Goal: Information Seeking & Learning: Learn about a topic

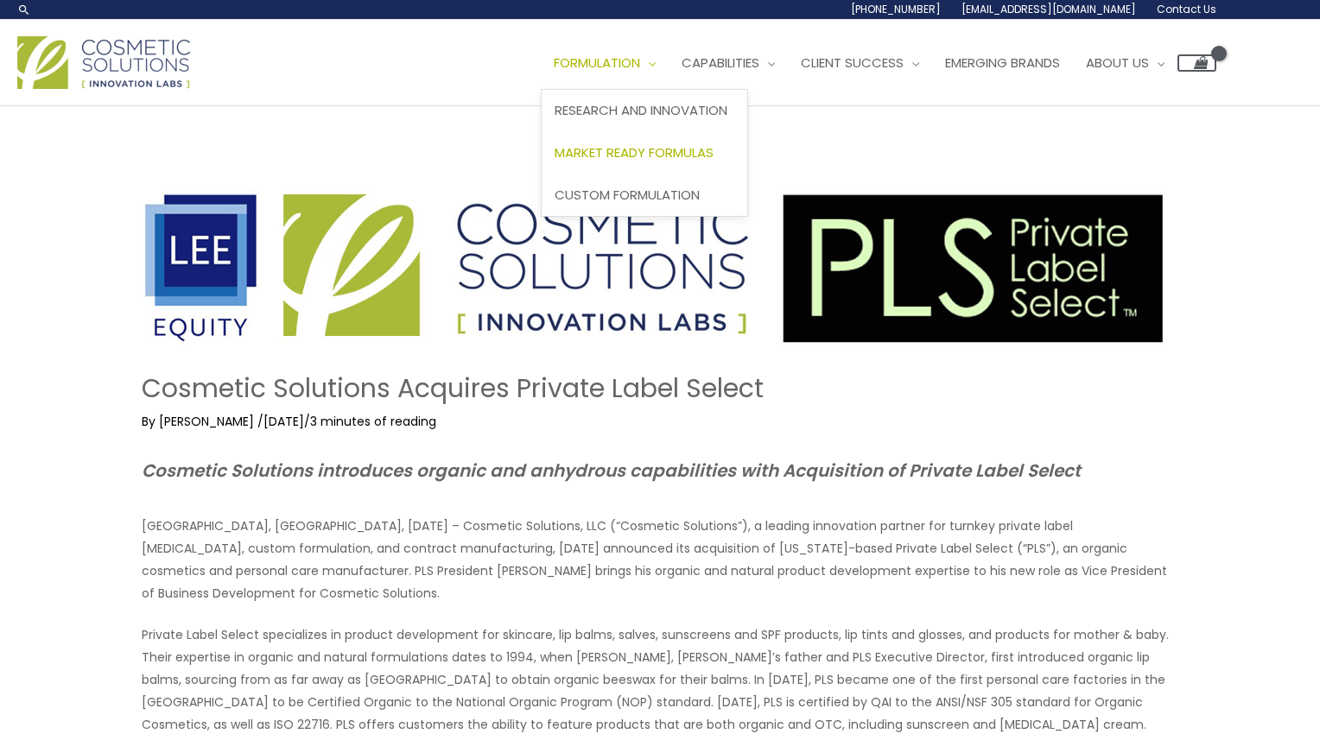
click at [662, 158] on span "Market Ready Formulas" at bounding box center [634, 152] width 159 height 18
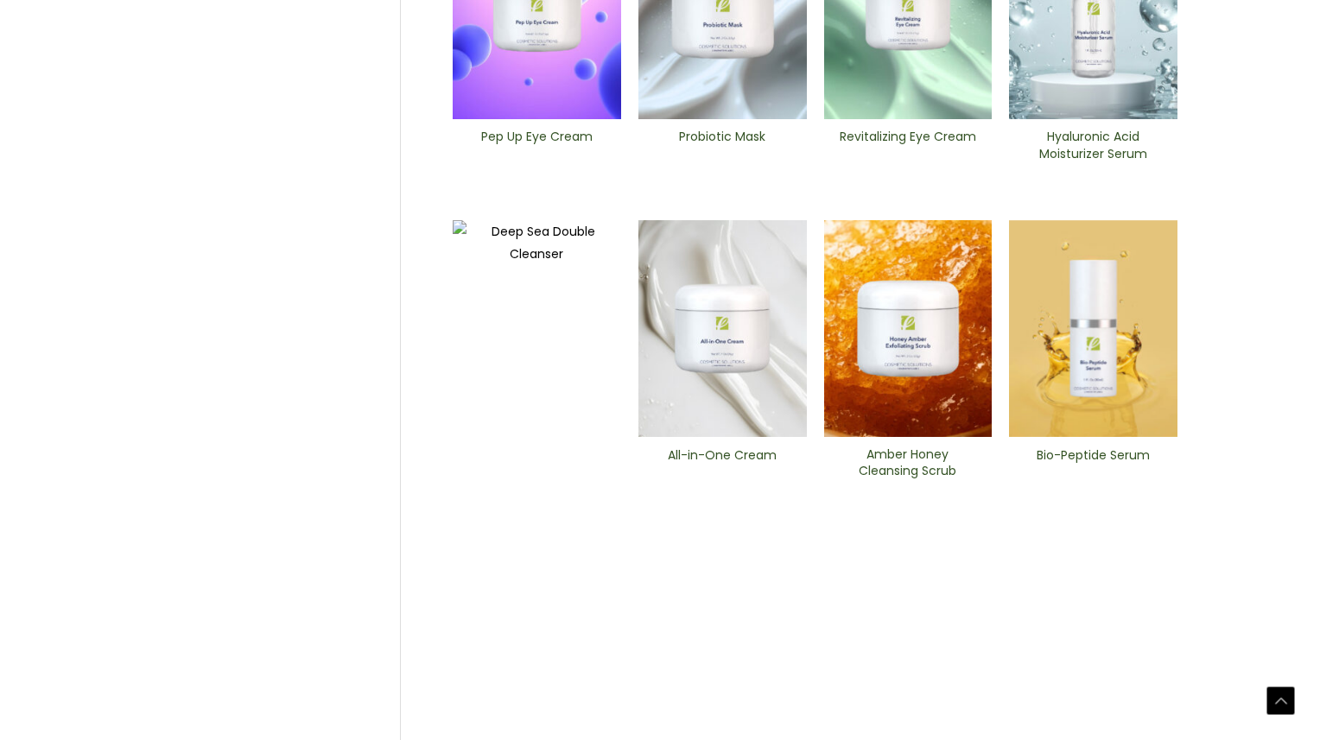
scroll to position [678, 0]
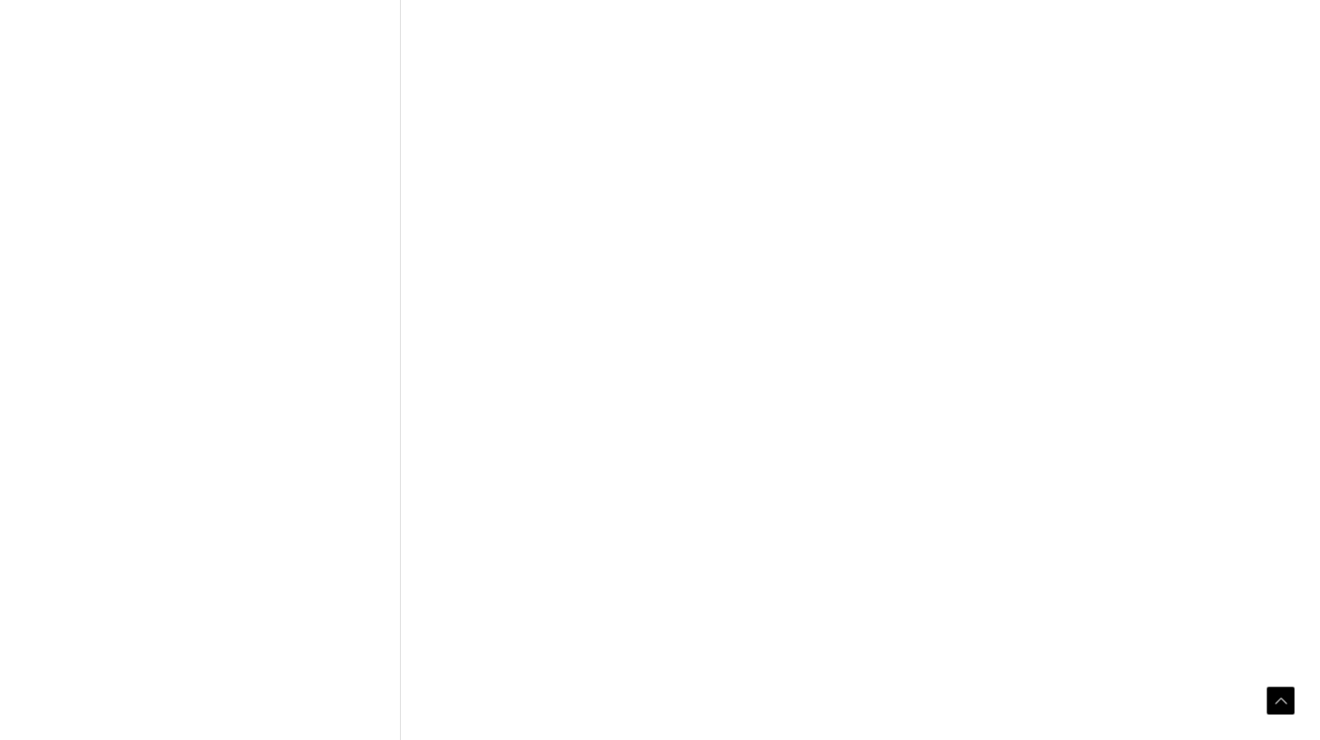
scroll to position [630, 0]
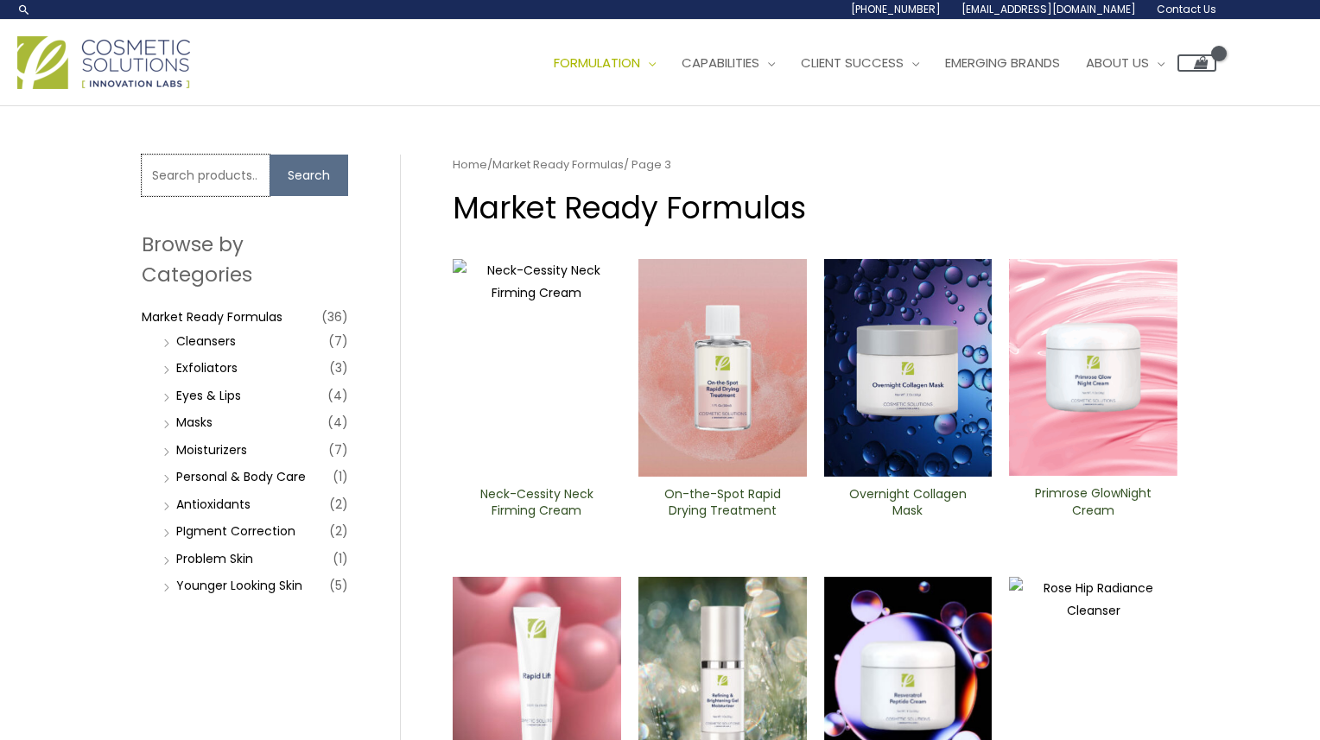
click at [194, 163] on input "Search for:" at bounding box center [206, 175] width 128 height 41
type input "Daiper"
click at [270, 155] on button "Search" at bounding box center [309, 175] width 79 height 41
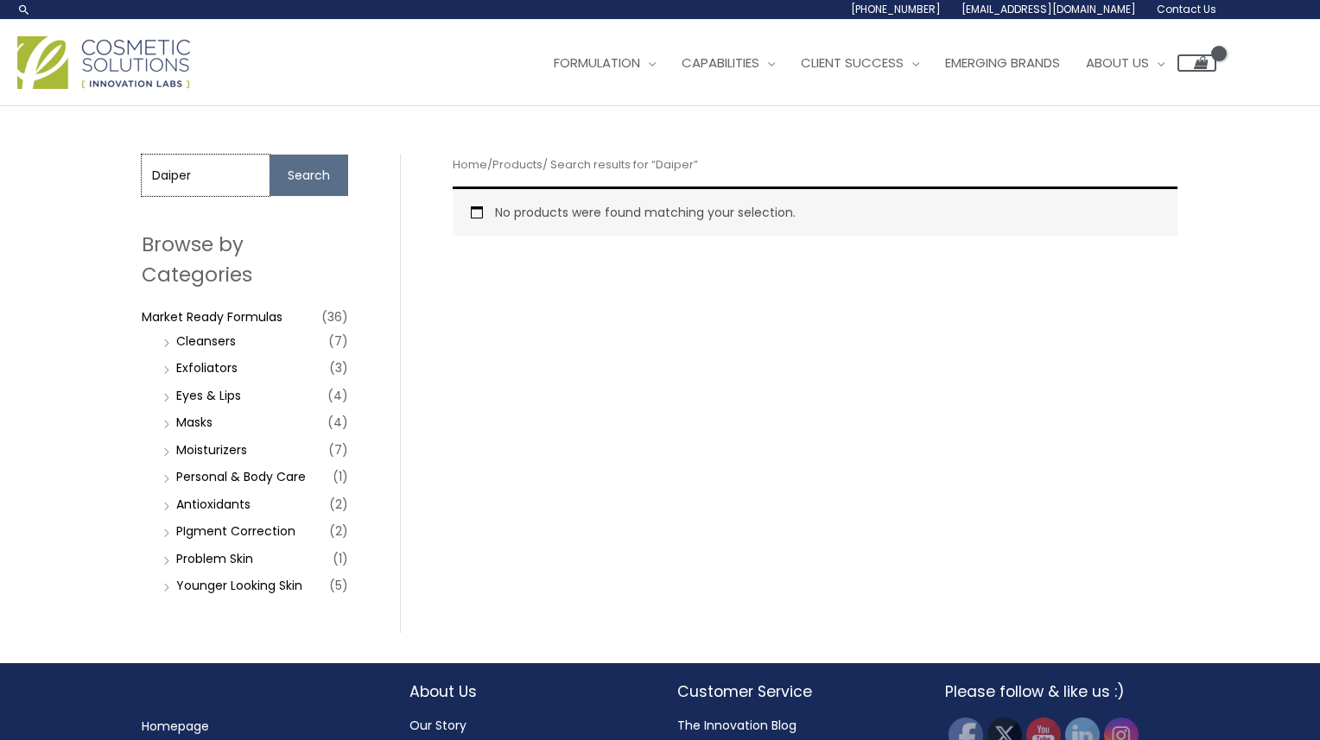
click at [176, 172] on input "Daiper" at bounding box center [206, 175] width 128 height 41
type input "Diaper"
click at [270, 155] on button "Search" at bounding box center [309, 175] width 79 height 41
click at [202, 319] on link "Market Ready Formulas" at bounding box center [212, 316] width 141 height 17
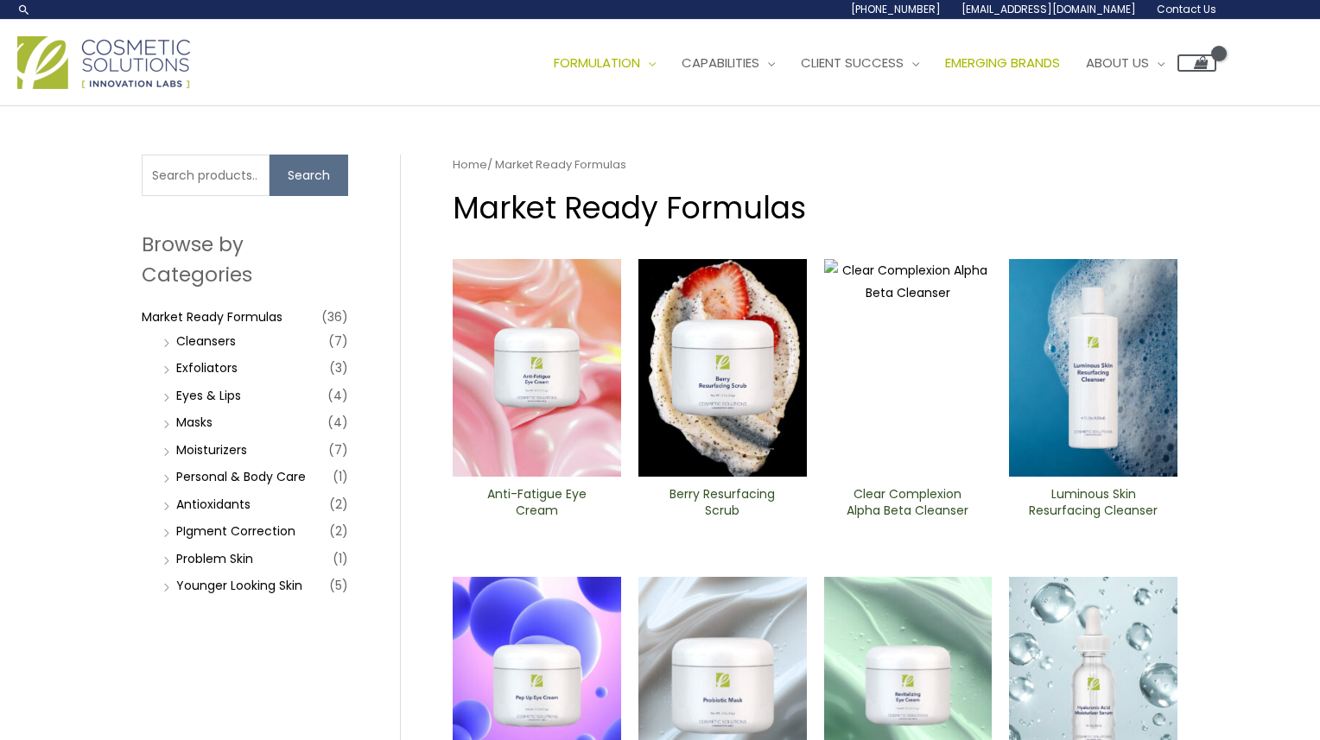
click at [1029, 48] on link "Emerging Brands" at bounding box center [1002, 63] width 141 height 52
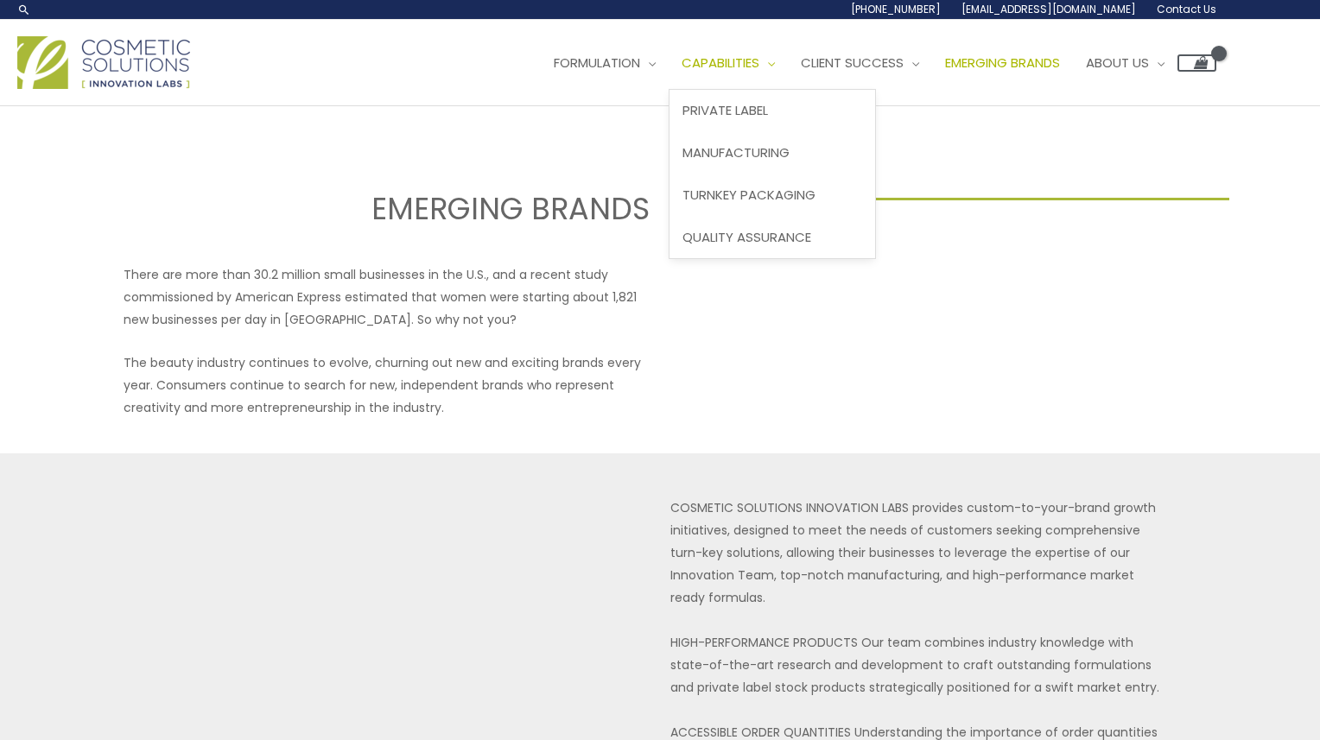
click at [759, 70] on span "Capabilities" at bounding box center [721, 63] width 78 height 18
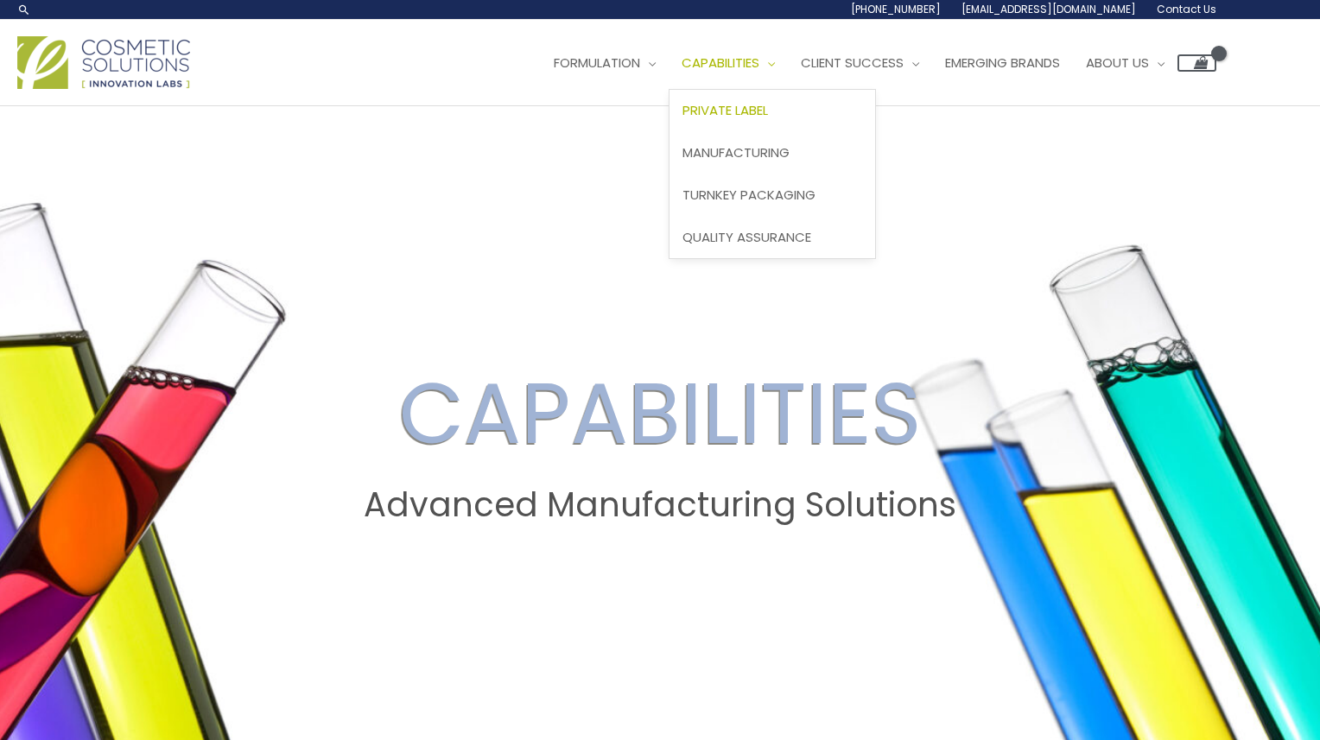
click at [765, 112] on span "Private Label" at bounding box center [725, 110] width 86 height 18
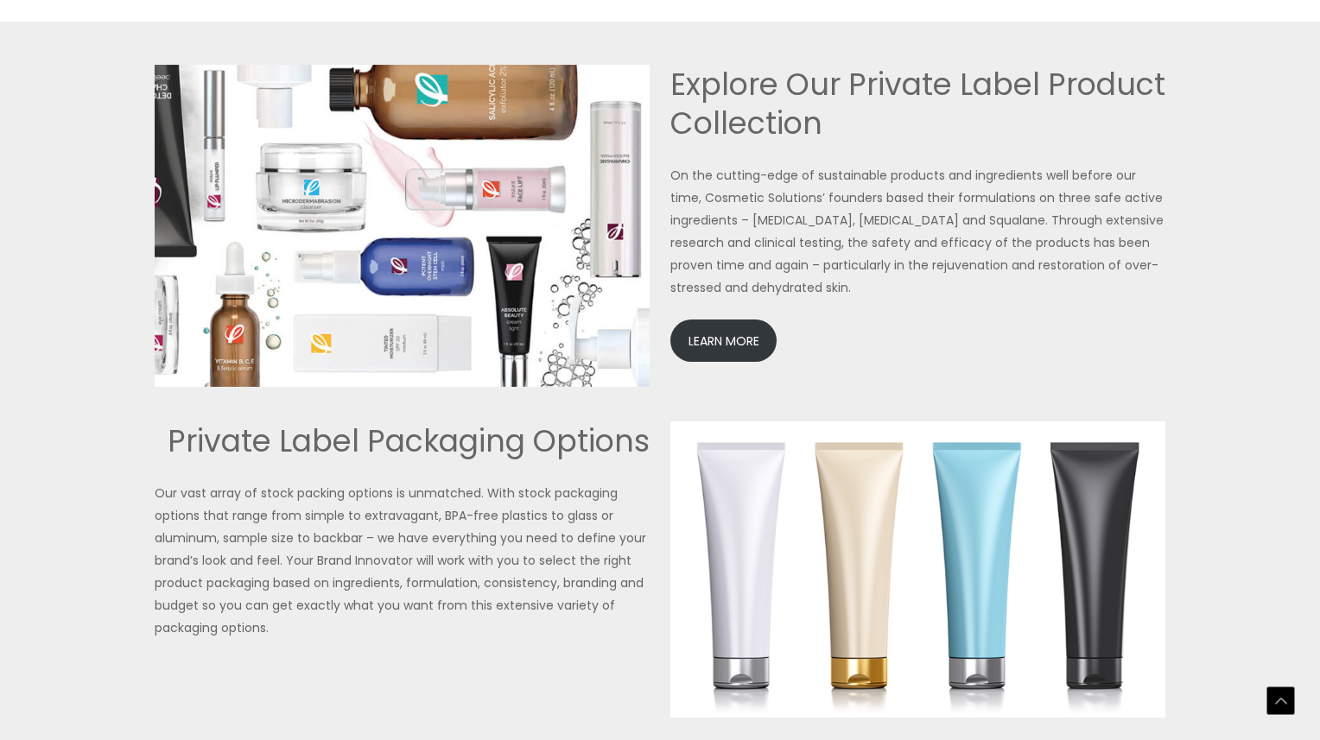
scroll to position [3985, 0]
